Goal: Task Accomplishment & Management: Use online tool/utility

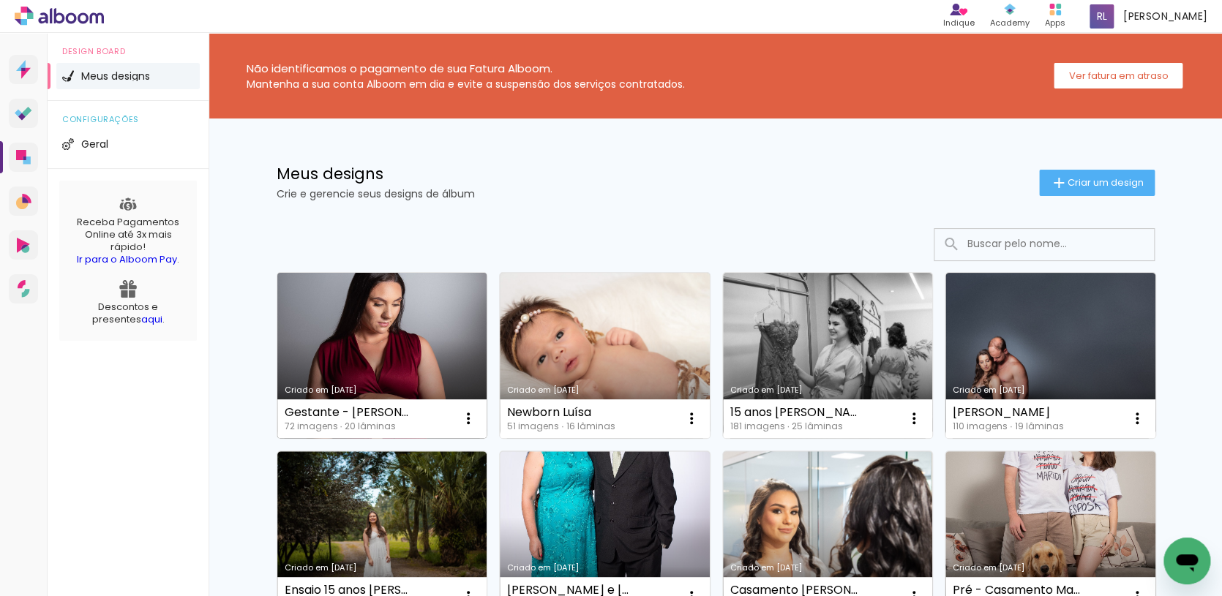
click at [444, 342] on link "Criado em [DATE]" at bounding box center [382, 355] width 210 height 165
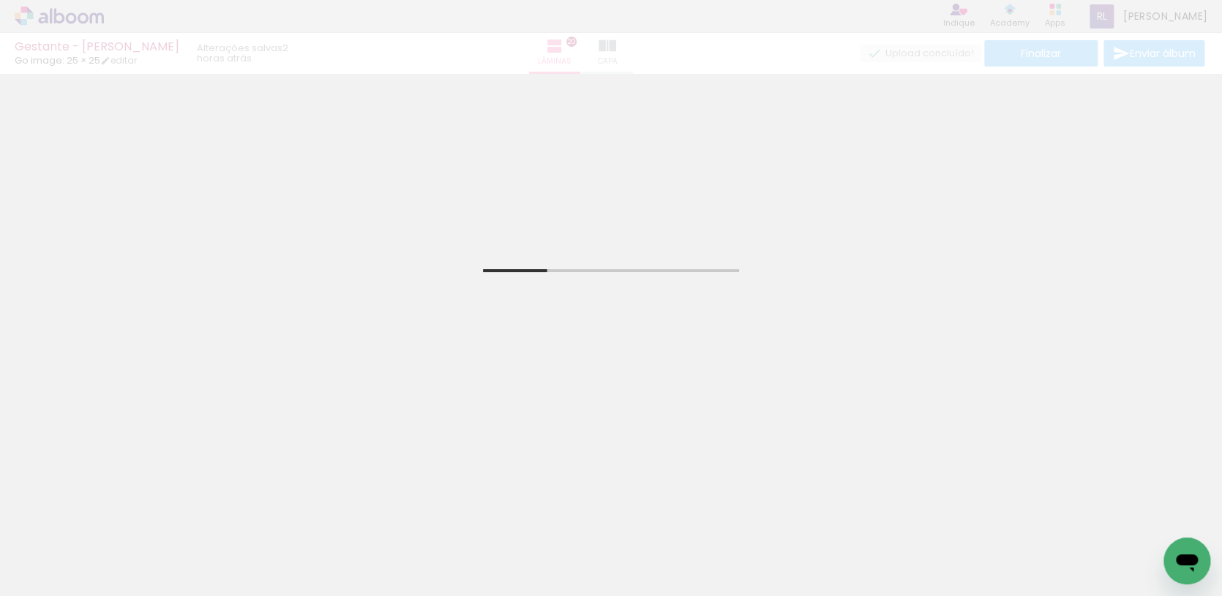
scroll to position [57, 0]
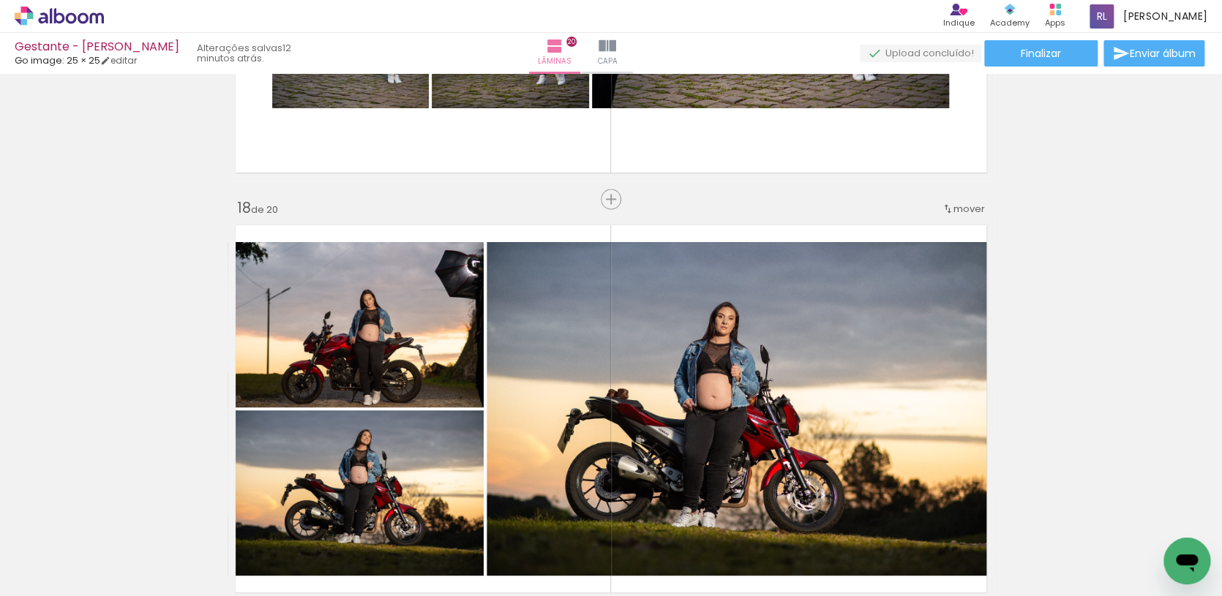
scroll to position [790, 0]
